Goal: Task Accomplishment & Management: Manage account settings

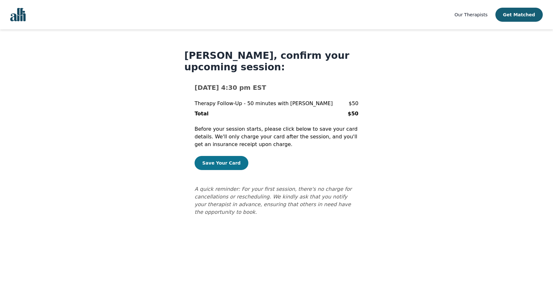
click at [228, 163] on button "Save Your Card" at bounding box center [222, 163] width 54 height 14
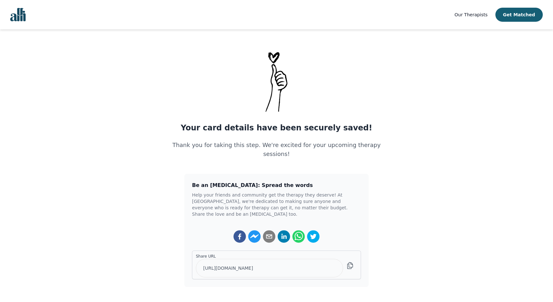
click at [387, 175] on main "Your card details have been securely saved! Thank you for taking this step. We'…" at bounding box center [276, 168] width 553 height 237
